Goal: Answer question/provide support

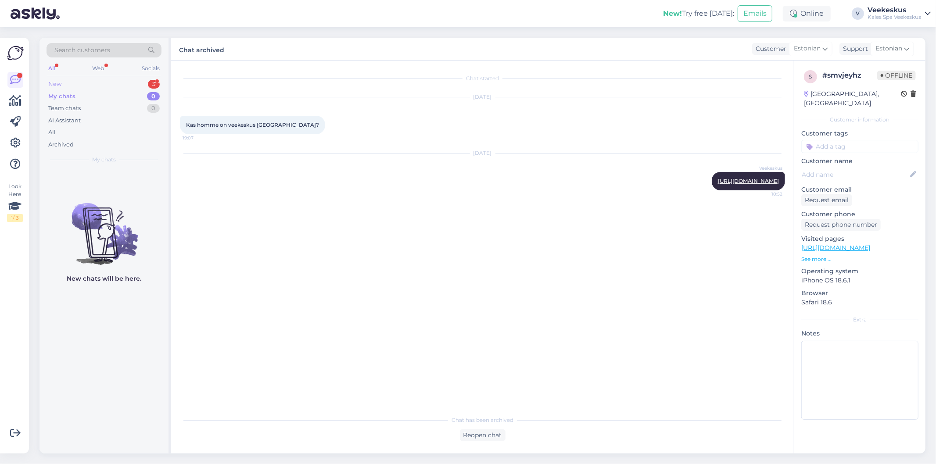
click at [128, 78] on div "New 3" at bounding box center [104, 84] width 115 height 12
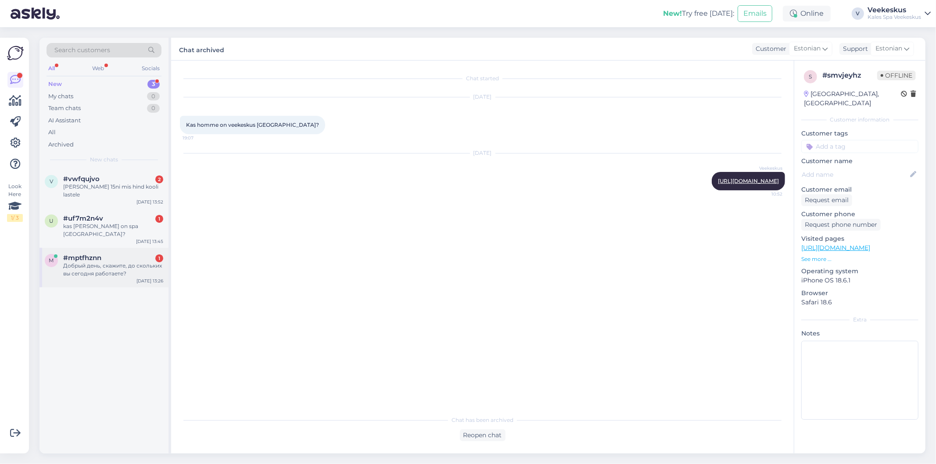
click at [108, 262] on div "Добрый день, скажите, до скольких вы сегодня работаете?" at bounding box center [113, 270] width 100 height 16
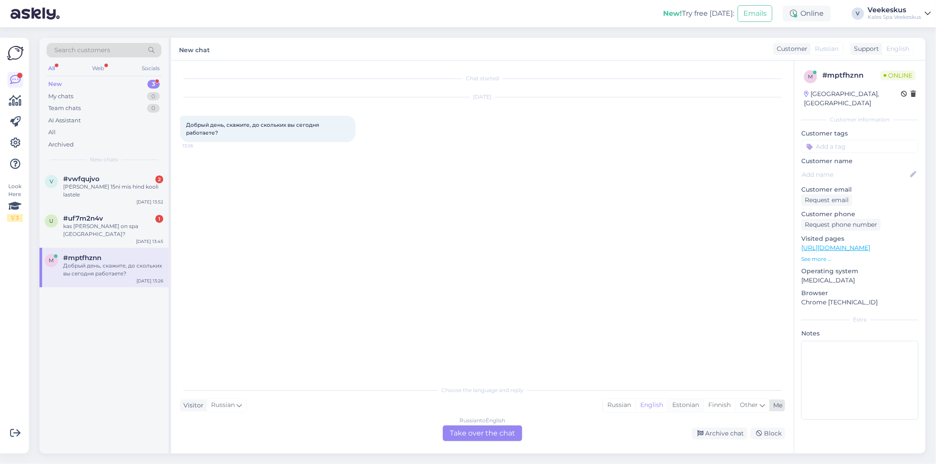
click at [690, 405] on div "Estonian" at bounding box center [685, 405] width 36 height 13
click at [469, 432] on div "Russian to Estonian Take over the chat" at bounding box center [482, 434] width 79 height 16
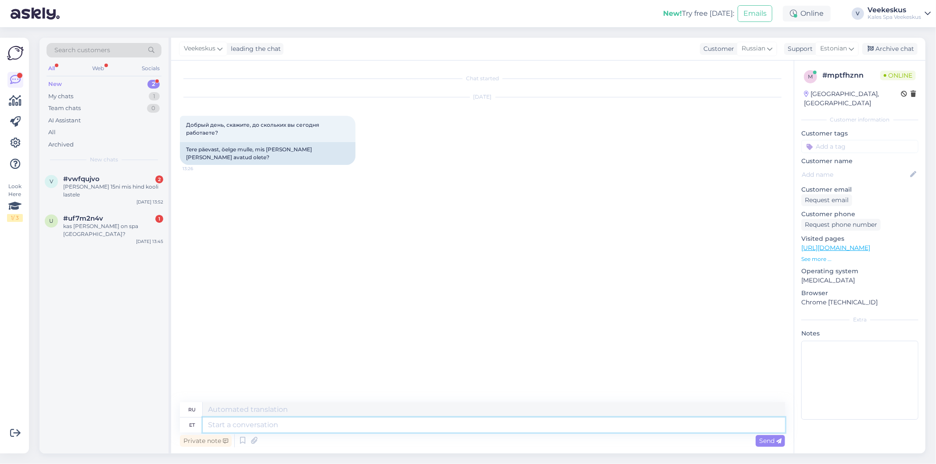
click at [469, 432] on textarea at bounding box center [494, 425] width 582 height 15
type textarea "kella"
type textarea "часы"
type textarea "kella 21/ni"
type textarea "до 21:00."
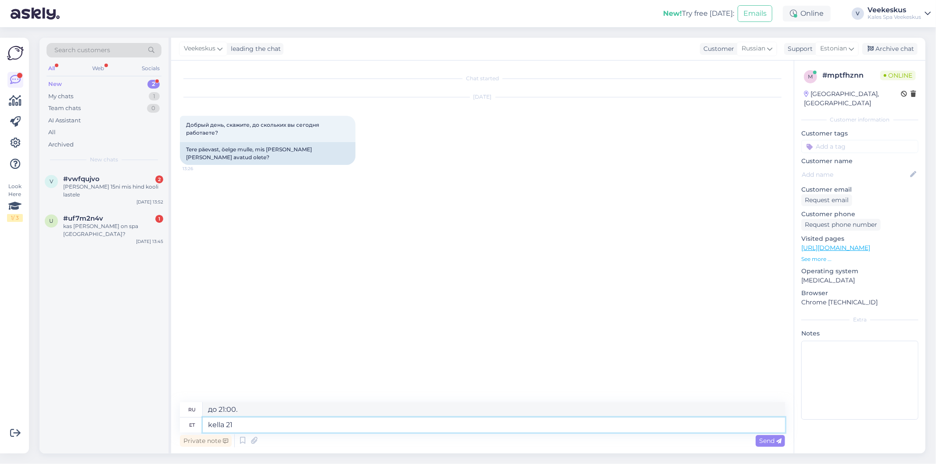
type textarea "kella 21-"
type textarea "9 вечера -"
type textarea "kella 21-ni"
click at [767, 444] on span "Send" at bounding box center [770, 441] width 22 height 8
type textarea "до 21:00."
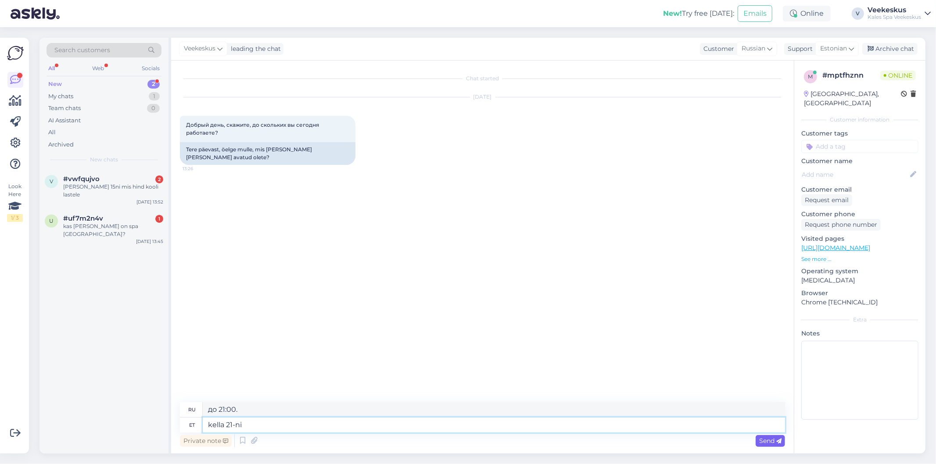
click at [469, 432] on textarea "kella 21-ni" at bounding box center [494, 425] width 582 height 15
click at [772, 445] on div "Send" at bounding box center [770, 441] width 29 height 12
click at [884, 47] on div "Archive chat" at bounding box center [889, 49] width 55 height 12
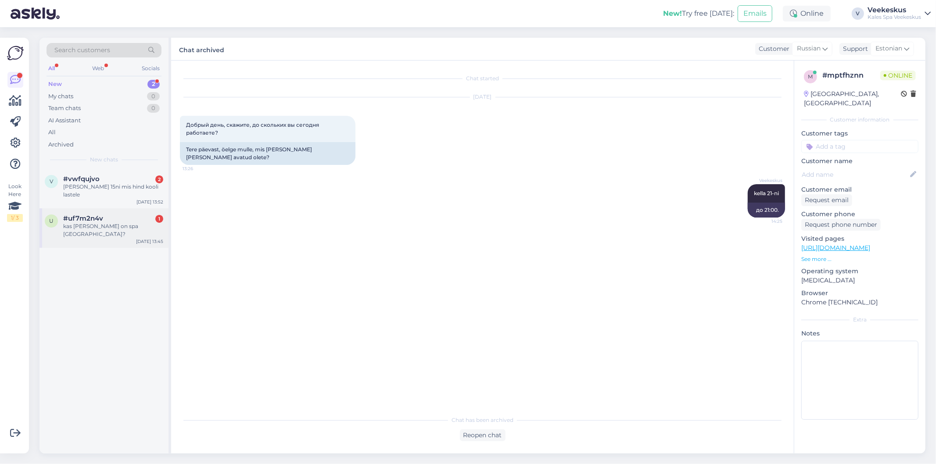
click at [104, 222] on div "kas [PERSON_NAME] on spa [GEOGRAPHIC_DATA]?" at bounding box center [113, 230] width 100 height 16
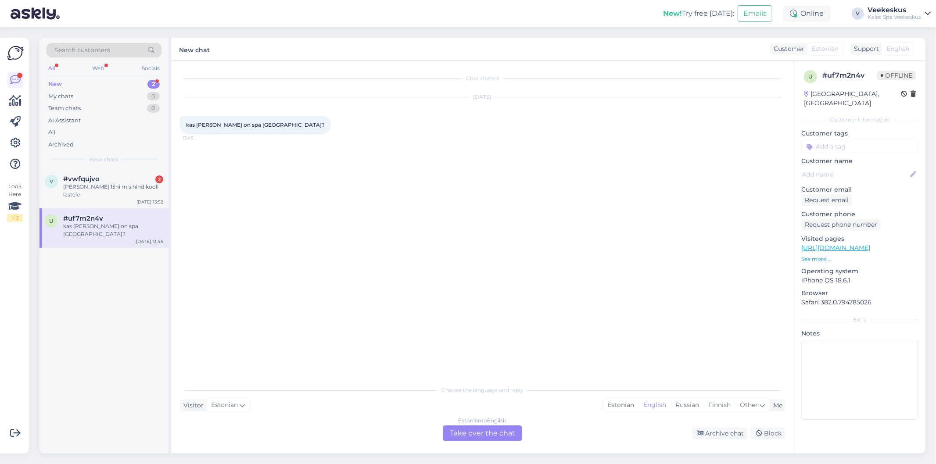
click at [487, 437] on div "Estonian to English Take over the chat" at bounding box center [482, 434] width 79 height 16
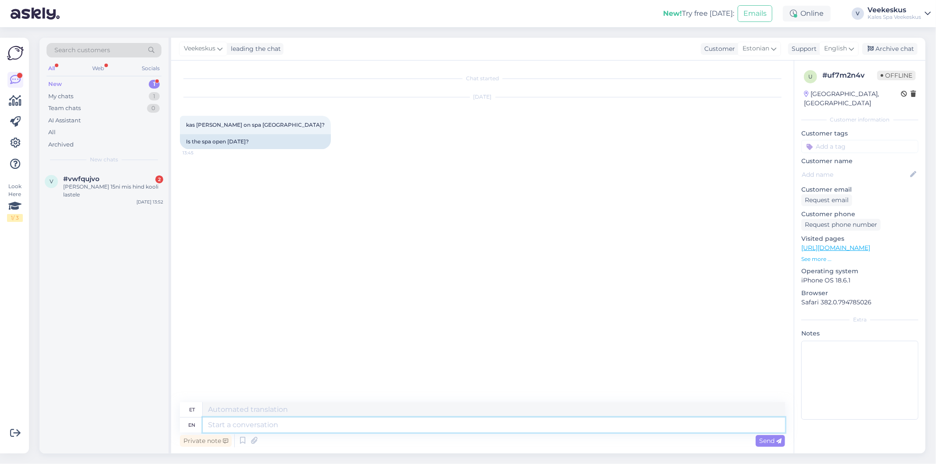
click at [466, 419] on textarea at bounding box center [494, 425] width 582 height 15
paste textarea "[URL][DOMAIN_NAME]"
type textarea "[URL][DOMAIN_NAME]"
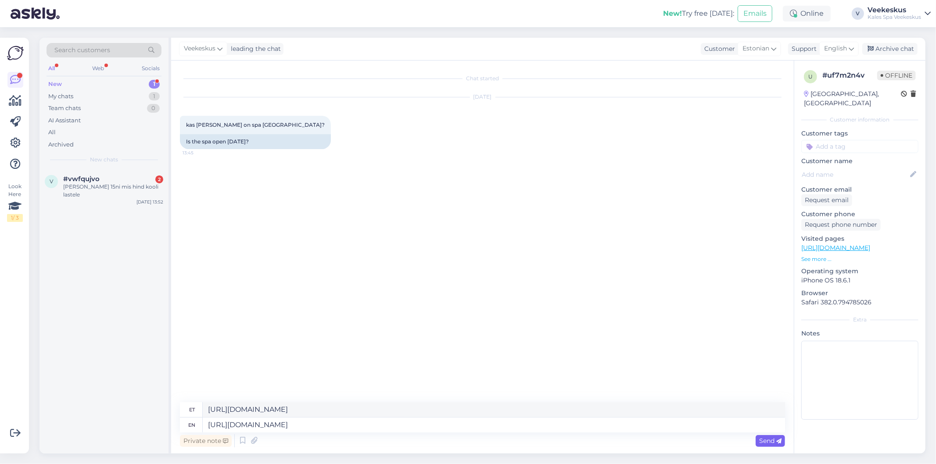
click at [778, 441] on icon at bounding box center [778, 441] width 5 height 5
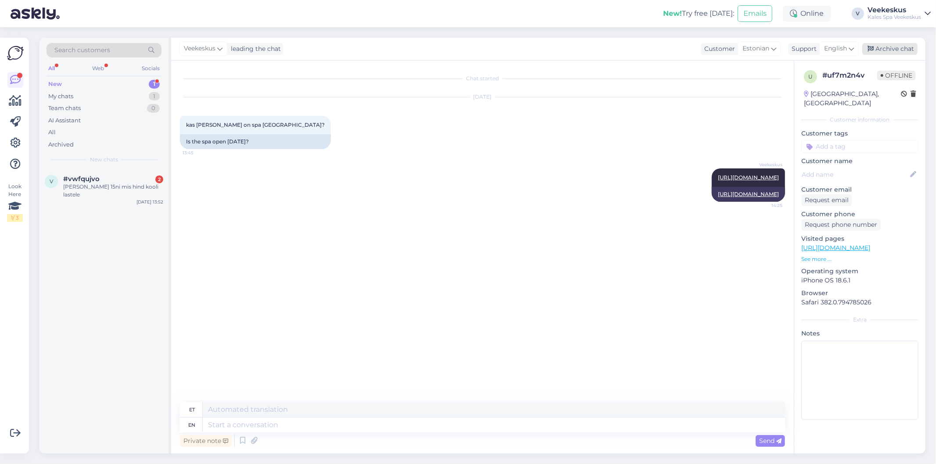
click at [898, 48] on div "Archive chat" at bounding box center [889, 49] width 55 height 12
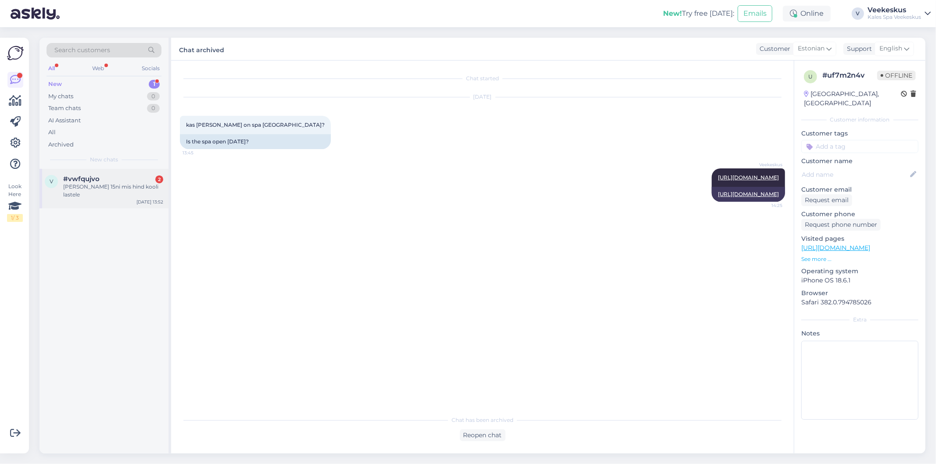
click at [79, 190] on div "[PERSON_NAME] 15ni mis hind kooli lastele" at bounding box center [113, 191] width 100 height 16
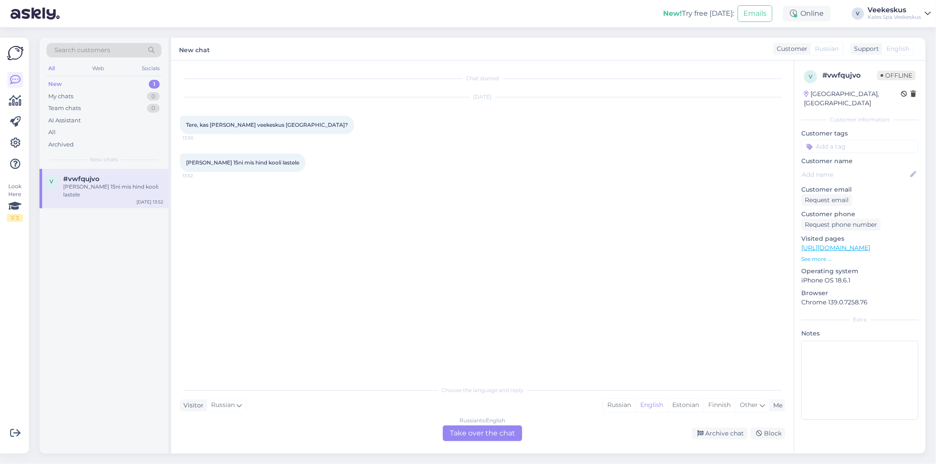
click at [503, 432] on div "Russian to English Take over the chat" at bounding box center [482, 434] width 79 height 16
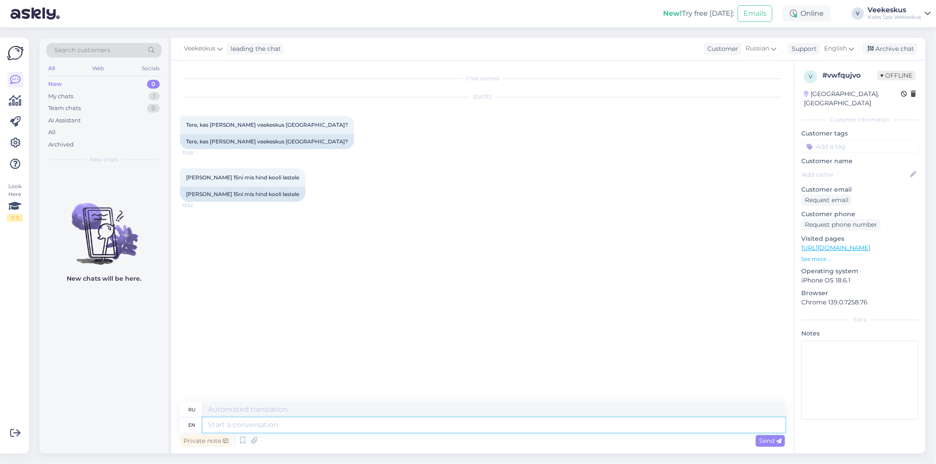
click at [494, 426] on textarea at bounding box center [494, 425] width 582 height 15
paste textarea "[URL][DOMAIN_NAME]"
type textarea "[URL][DOMAIN_NAME]"
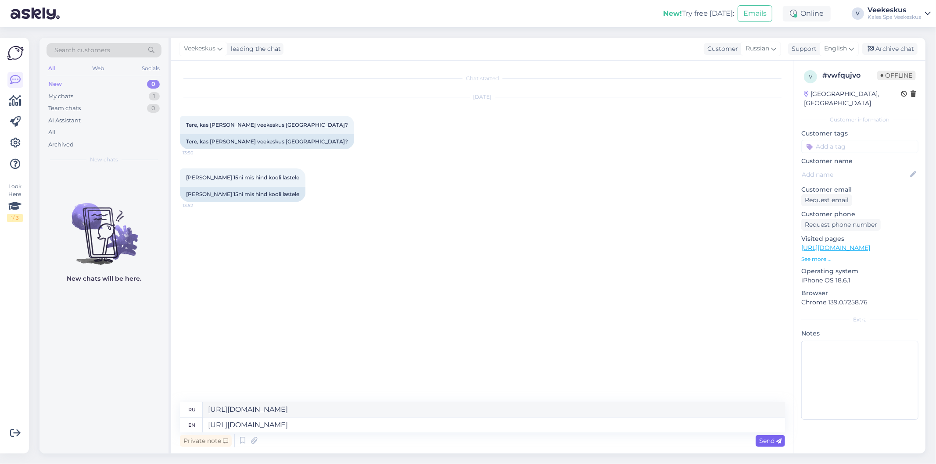
click at [771, 443] on span "Send" at bounding box center [770, 441] width 22 height 8
click at [539, 426] on textarea at bounding box center [494, 425] width 582 height 15
paste textarea "[URL][DOMAIN_NAME]"
type textarea "[URL][DOMAIN_NAME]"
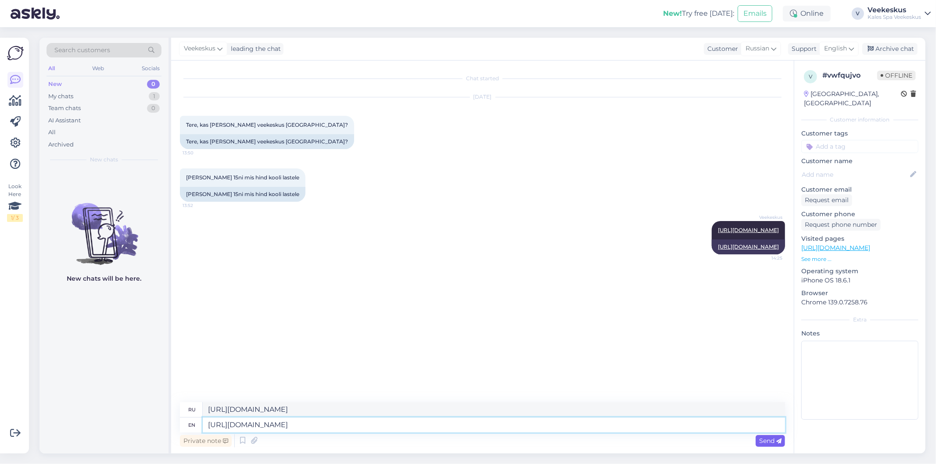
type textarea "[URL][DOMAIN_NAME]"
click at [765, 443] on span "Send" at bounding box center [770, 441] width 22 height 8
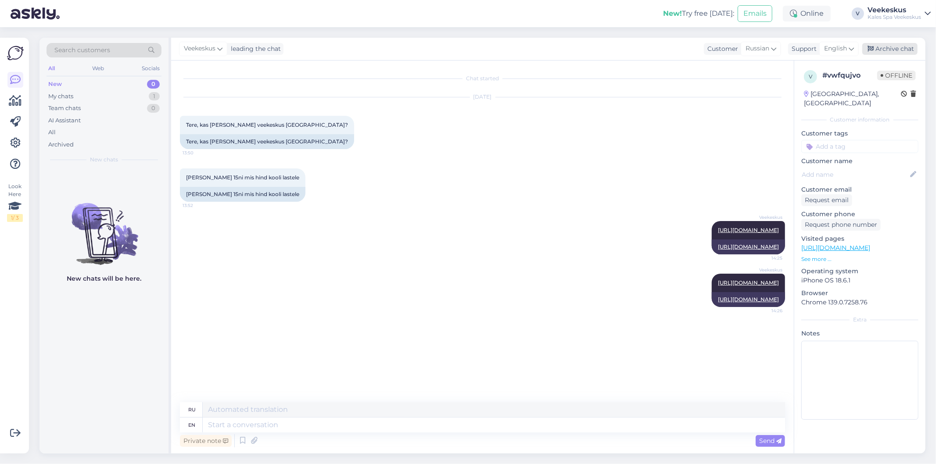
click at [889, 47] on div "Archive chat" at bounding box center [889, 49] width 55 height 12
